Goal: Task Accomplishment & Management: Manage account settings

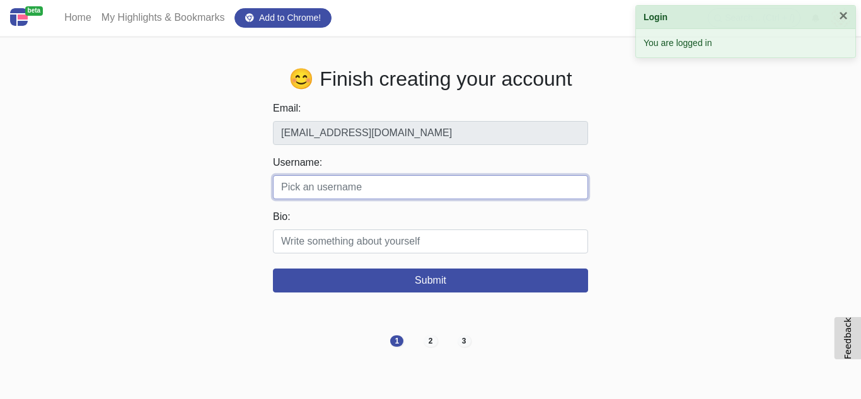
click at [418, 187] on input "Username:" at bounding box center [430, 187] width 315 height 24
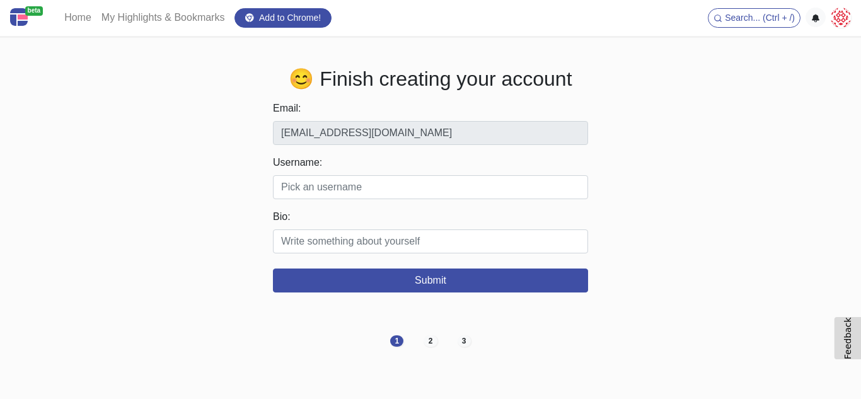
click at [315, 203] on form "Email: [EMAIL_ADDRESS][DOMAIN_NAME] Username: Valid characters: alphabets, numb…" at bounding box center [430, 197] width 315 height 192
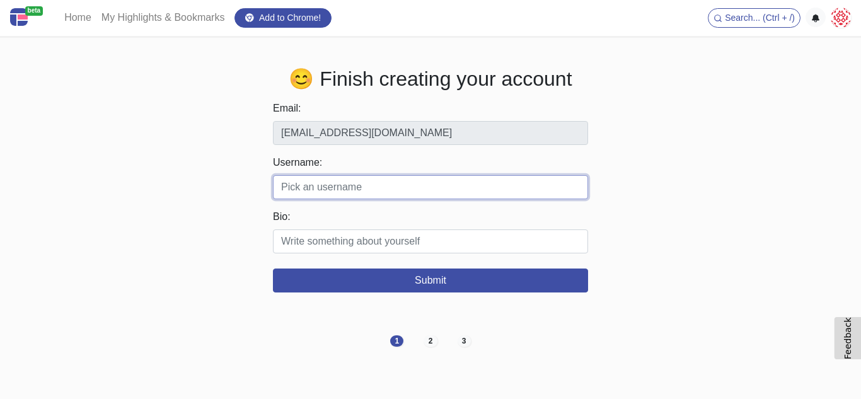
click at [315, 190] on input "Username:" at bounding box center [430, 187] width 315 height 24
paste input "infinitepoolfinishe"
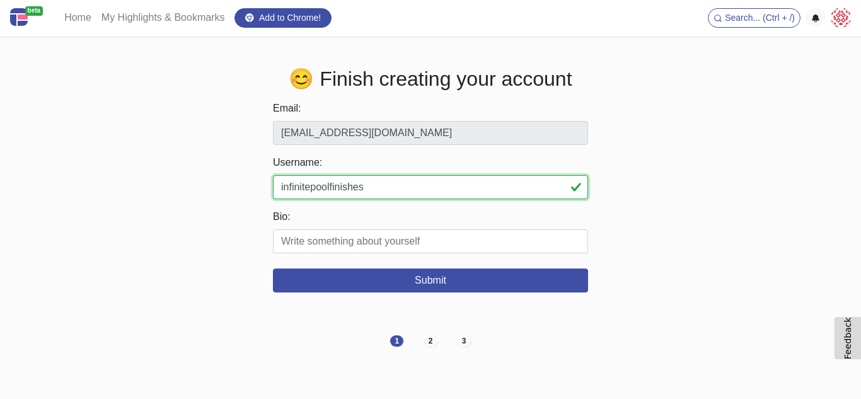
click at [410, 190] on input "infinitepoolfinishes" at bounding box center [430, 187] width 315 height 24
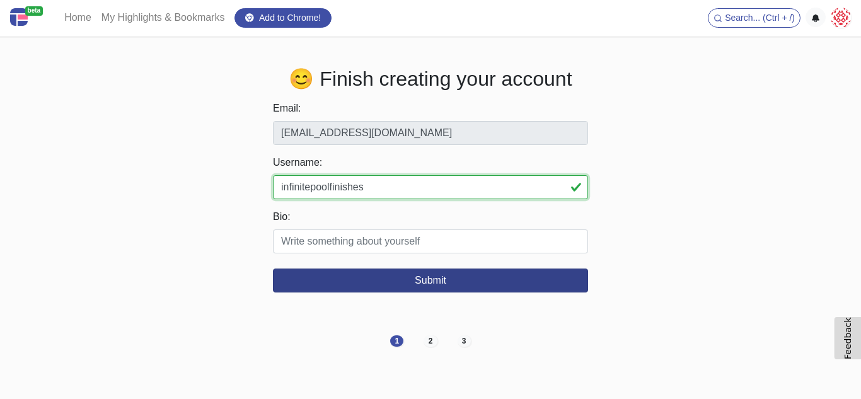
type input "infinitepoolfinishes"
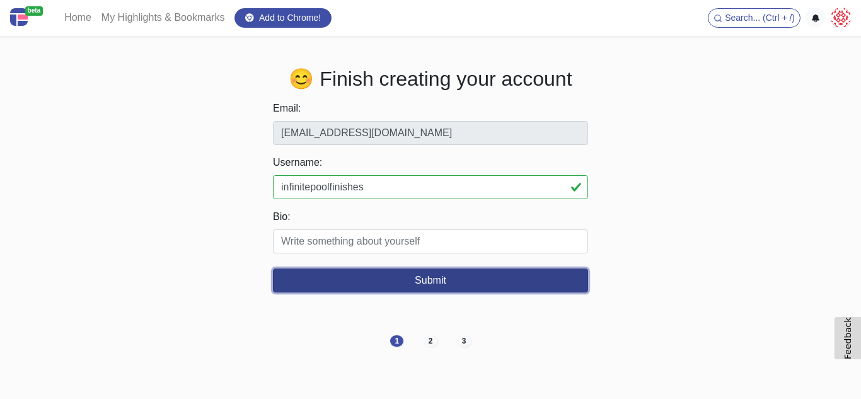
click at [437, 277] on button "Submit" at bounding box center [430, 280] width 315 height 24
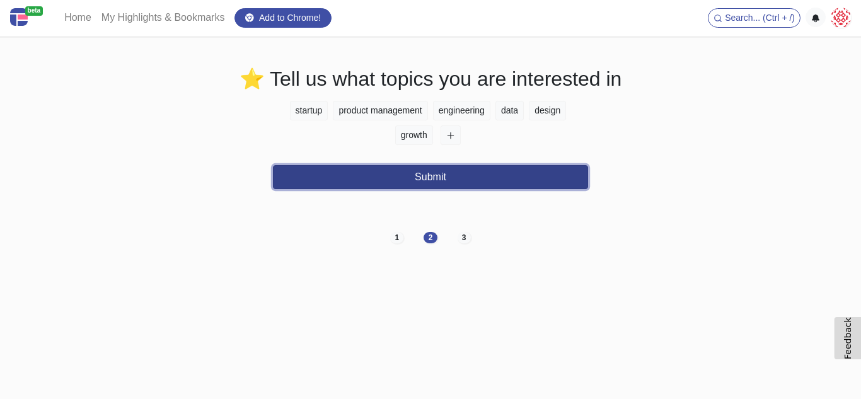
click at [463, 187] on button "Submit" at bounding box center [430, 177] width 315 height 24
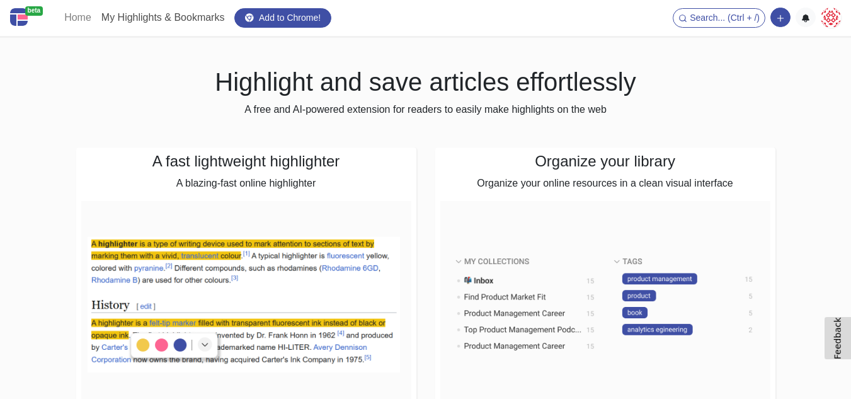
click at [150, 20] on link "My Highlights & Bookmarks" at bounding box center [163, 17] width 134 height 25
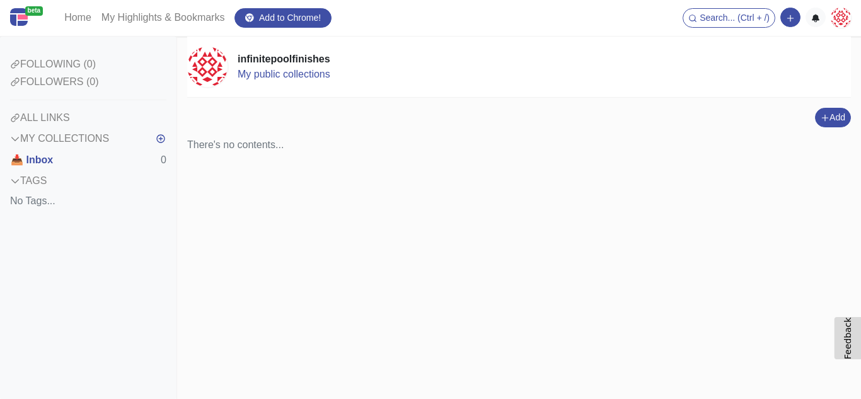
click at [67, 138] on div "MY COLLECTIONS" at bounding box center [59, 138] width 99 height 15
click at [155, 145] on button "button" at bounding box center [160, 138] width 11 height 21
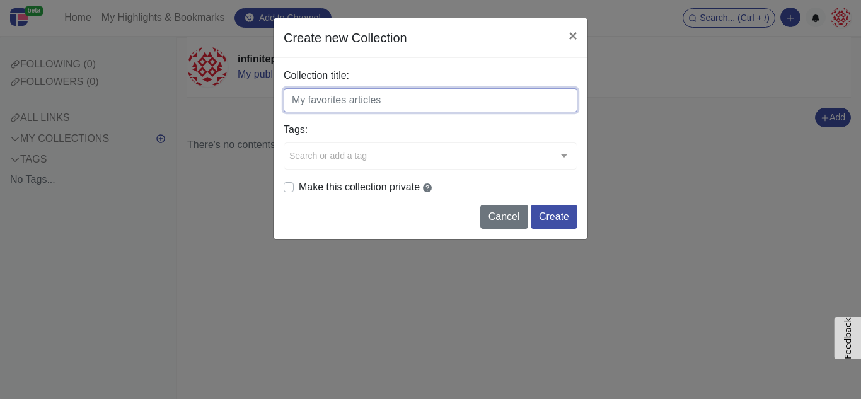
paste input "pool repair"
type input "pool repair"
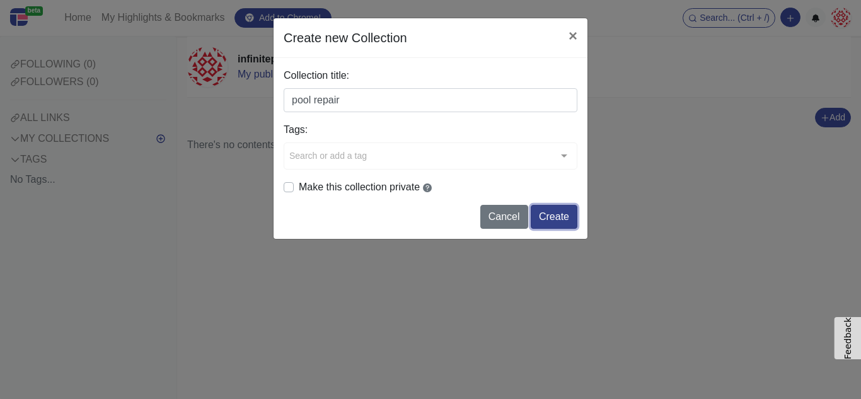
click at [557, 214] on button "Create" at bounding box center [554, 217] width 47 height 24
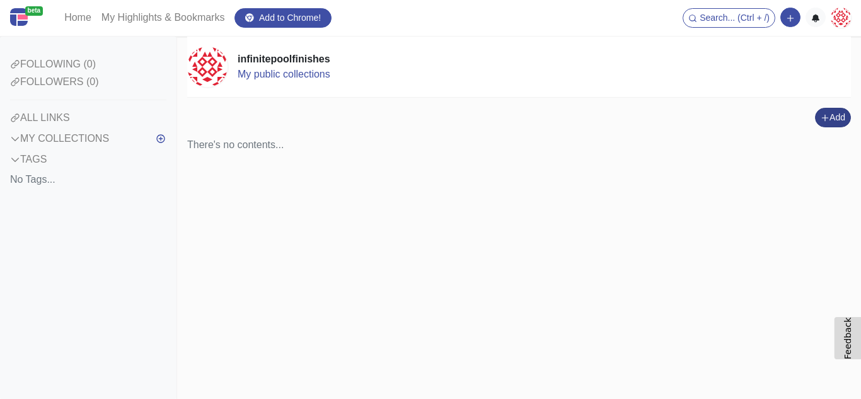
click at [839, 121] on button "Add" at bounding box center [833, 118] width 36 height 20
click at [767, 76] on button "Add a link block" at bounding box center [805, 72] width 105 height 20
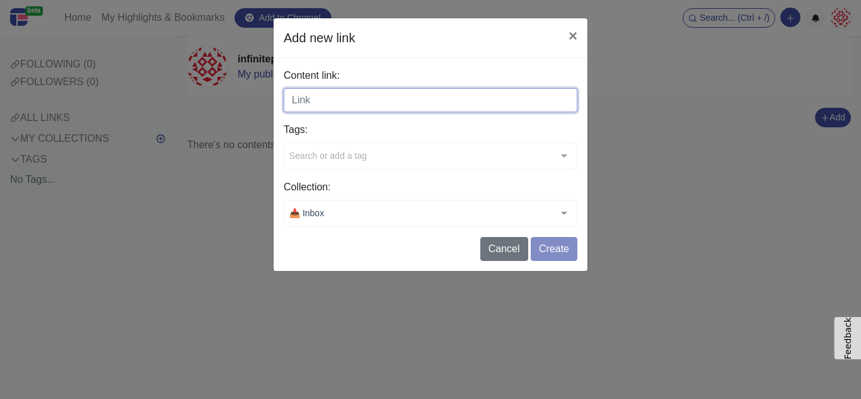
paste input "https://infinitepoolfinishes.com/services/commercial-pools/tampa-fl/"
type input "https://infinitepoolfinishes.com/services/commercial-pools/tampa-fl/"
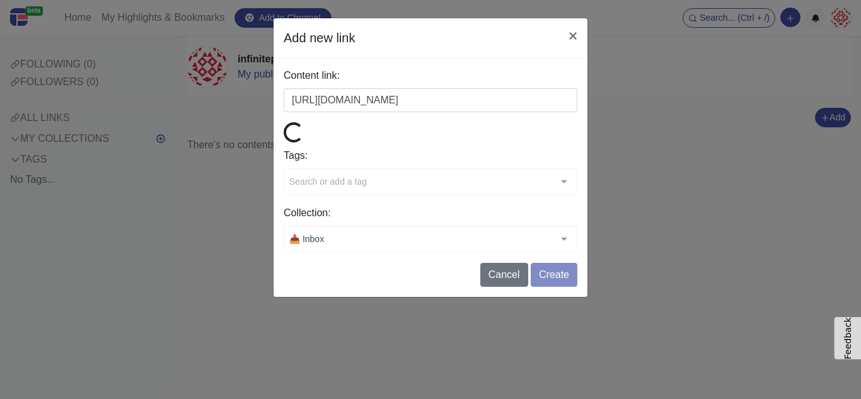
scroll to position [0, 0]
click at [568, 256] on form "Content link: https://infinitepoolfinishes.com/services/commercial-pools/tampa-…" at bounding box center [431, 177] width 294 height 219
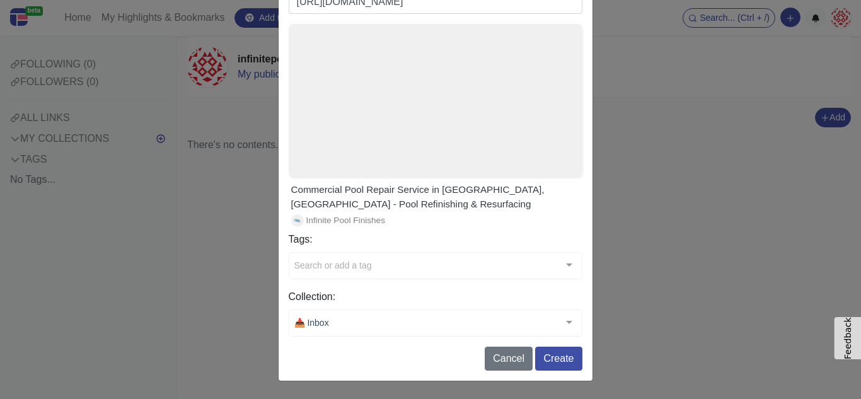
scroll to position [96, 0]
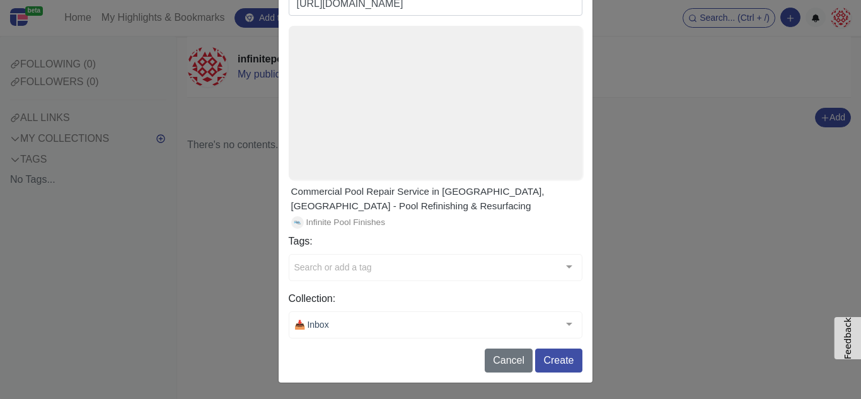
click at [403, 260] on div "Search or add a tag" at bounding box center [436, 267] width 294 height 27
click at [253, 266] on div "Add new link × Content link: https://infinitepoolfinishes.com/services/commerci…" at bounding box center [430, 199] width 861 height 399
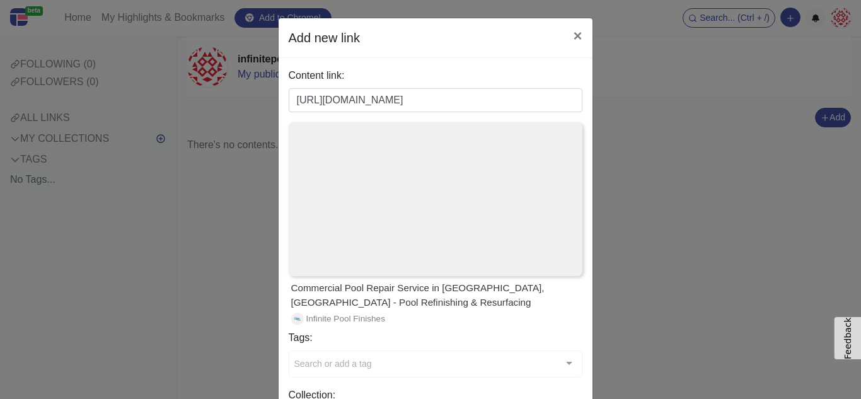
scroll to position [98, 0]
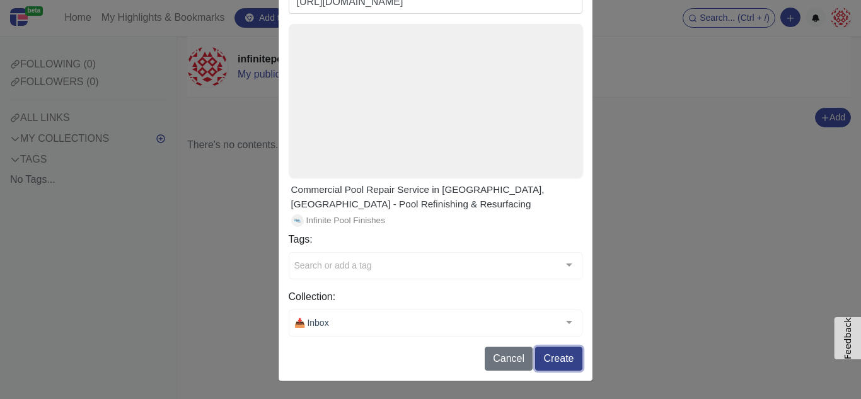
click at [555, 358] on button "Create" at bounding box center [558, 359] width 47 height 24
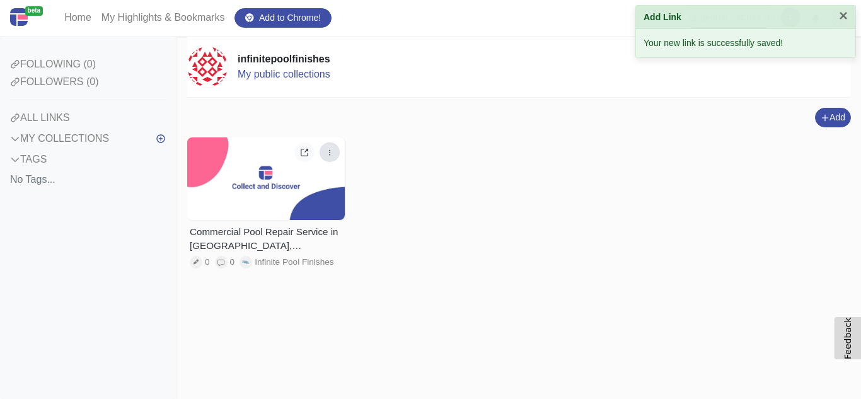
click at [327, 150] on icon "button" at bounding box center [329, 152] width 9 height 9
click at [394, 183] on div "Commercial Pool Repair Service in Tampa, FL - Pool Refinishing & Resurfacing 0 …" at bounding box center [519, 211] width 664 height 149
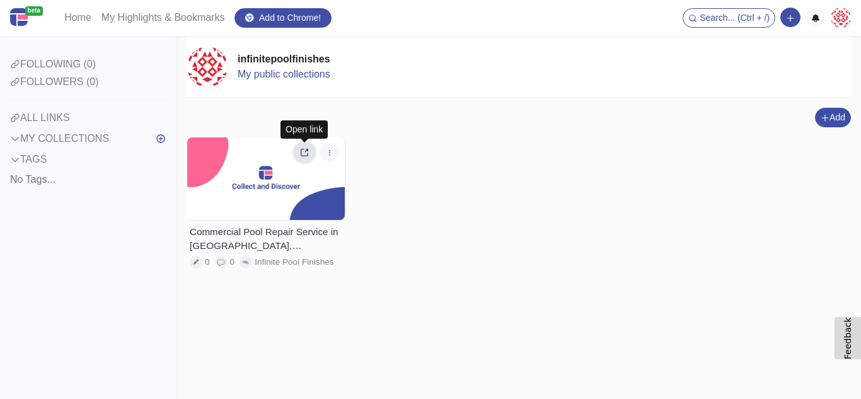
click at [301, 151] on icon at bounding box center [304, 152] width 7 height 7
click at [589, 274] on div "Commercial Pool Repair Service in Tampa, FL - Pool Refinishing & Resurfacing 0 …" at bounding box center [519, 211] width 664 height 149
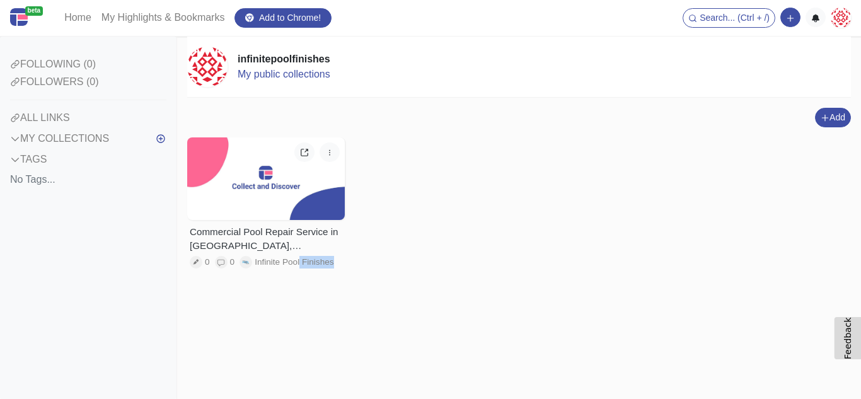
click at [589, 274] on div "Commercial Pool Repair Service in Tampa, FL - Pool Refinishing & Resurfacing 0 …" at bounding box center [519, 211] width 664 height 149
